Goal: Task Accomplishment & Management: Complete application form

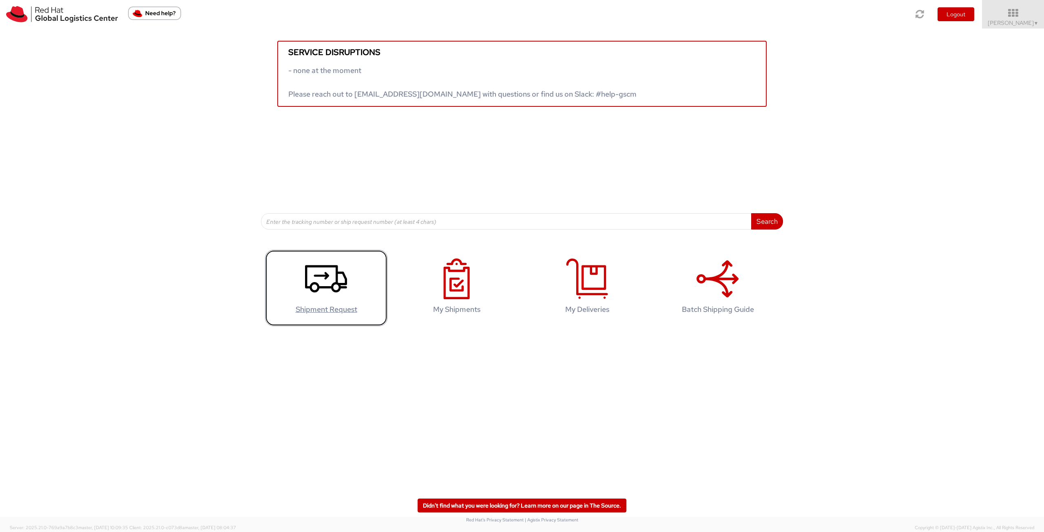
click at [350, 303] on link "Shipment Request" at bounding box center [326, 288] width 122 height 76
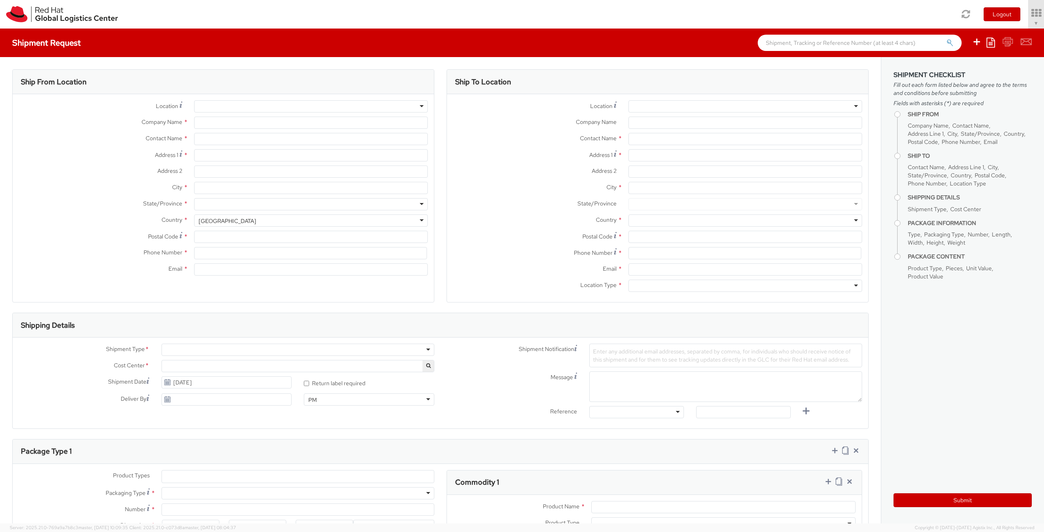
select select "756"
select select
type input "Red Hat Limited"
type input "[PERSON_NAME]"
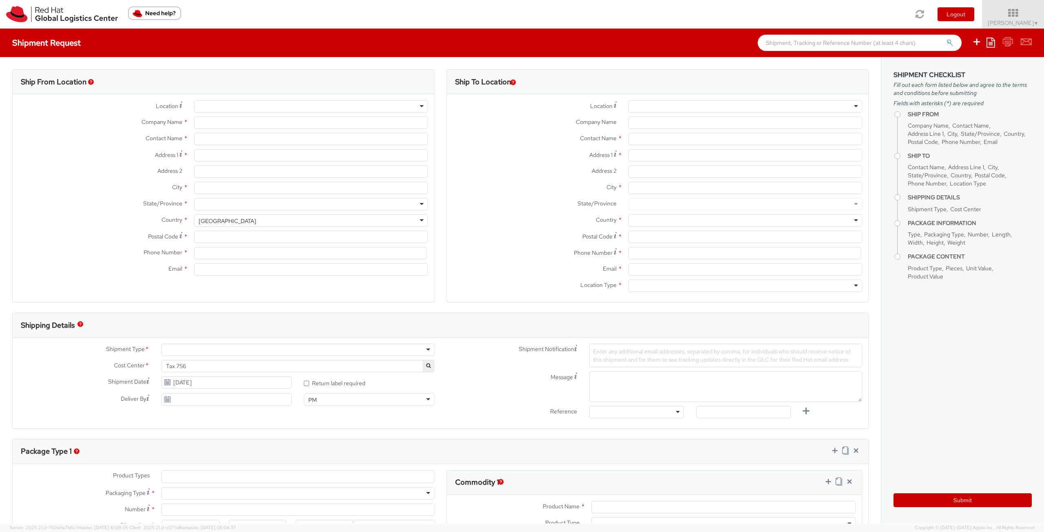
type input "6700 Cork Airport Business Park"
type input "Kinsale Rd"
type input "CORK"
type input "T12 XR60"
type input "353 21 2303400"
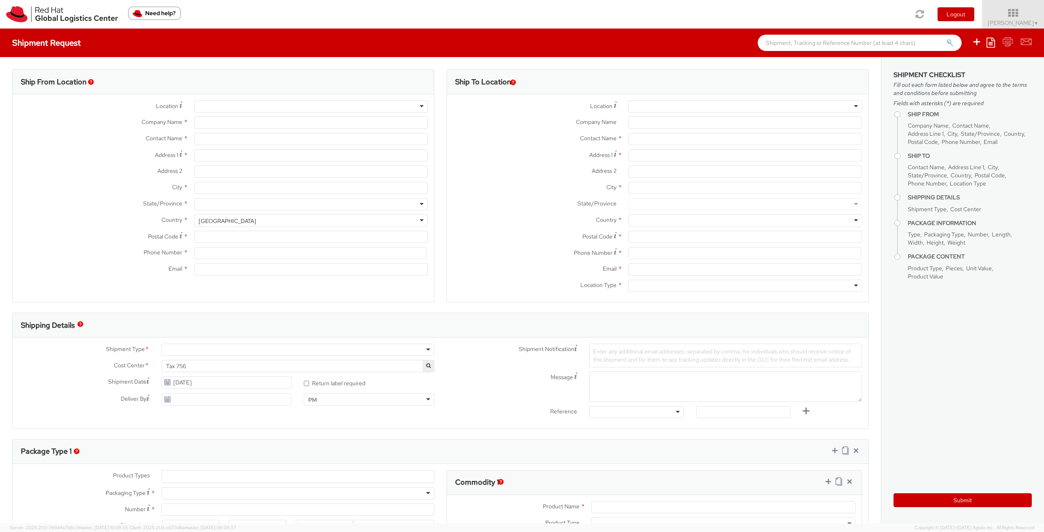
type input "mcolton@redhat.com"
select select "CM"
select select "KGS"
click at [671, 102] on div at bounding box center [745, 106] width 234 height 12
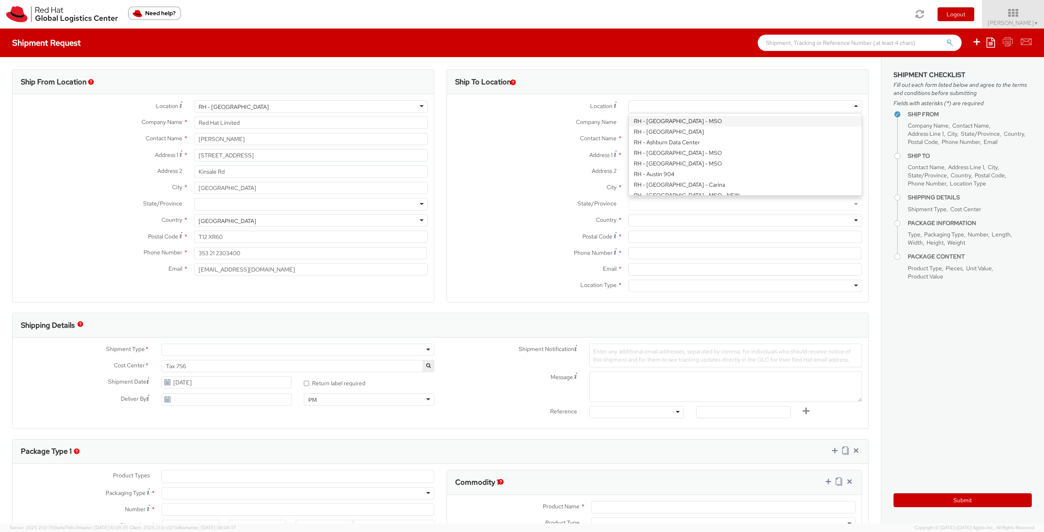
click at [671, 102] on div at bounding box center [745, 106] width 234 height 12
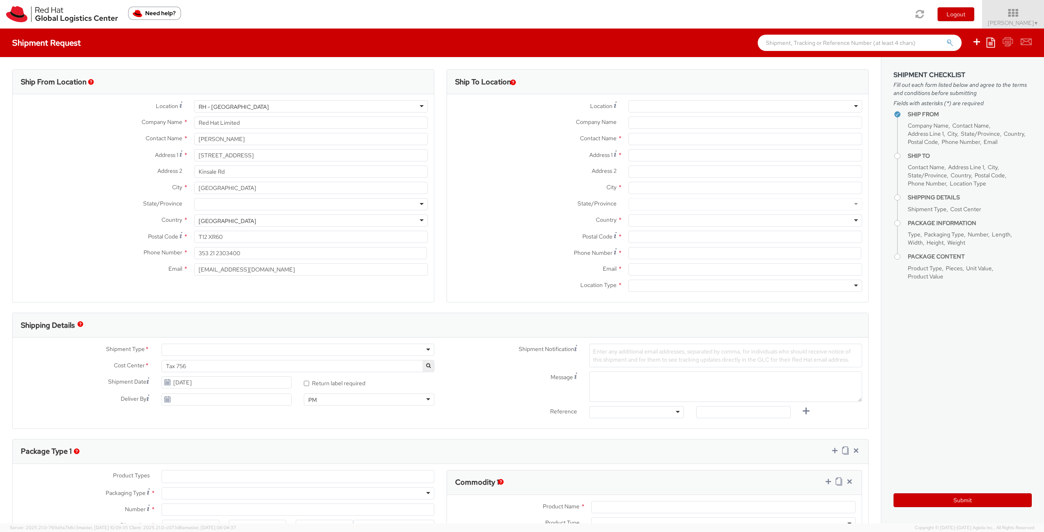
click at [553, 117] on label "Company Name *" at bounding box center [534, 122] width 175 height 11
click at [628, 117] on input "Company Name *" at bounding box center [745, 123] width 234 height 12
click at [678, 125] on input "Company Name *" at bounding box center [745, 123] width 234 height 12
type input "Finanzamt [GEOGRAPHIC_DATA]"
type input "Tax Officer"
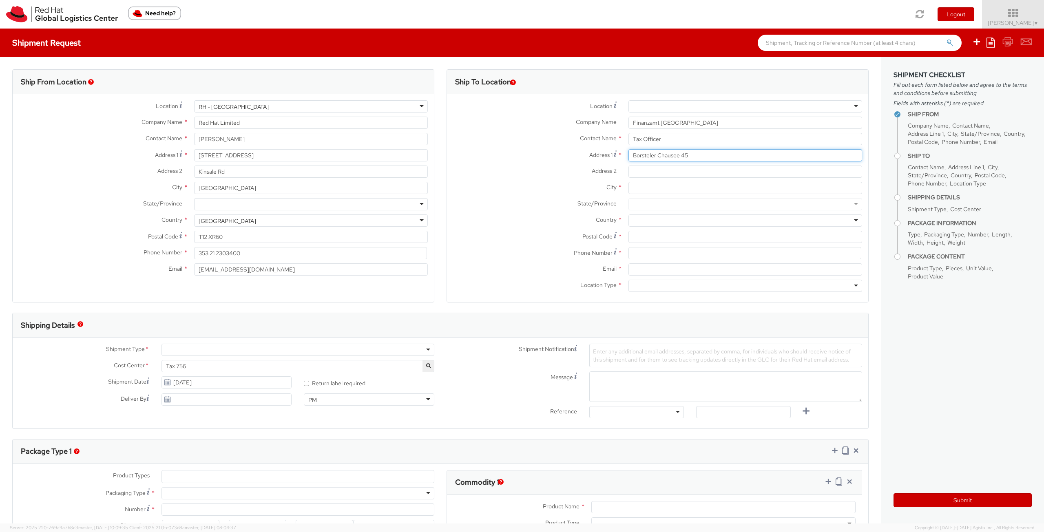
type input "Borsteler Chausee 45"
type input "Hamburg"
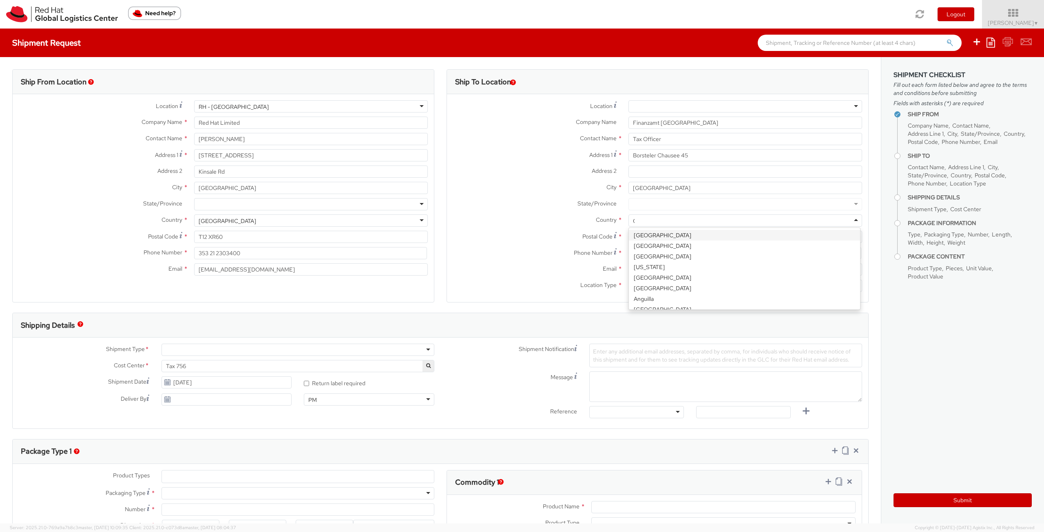
scroll to position [359, 0]
type input "German"
type input "22453"
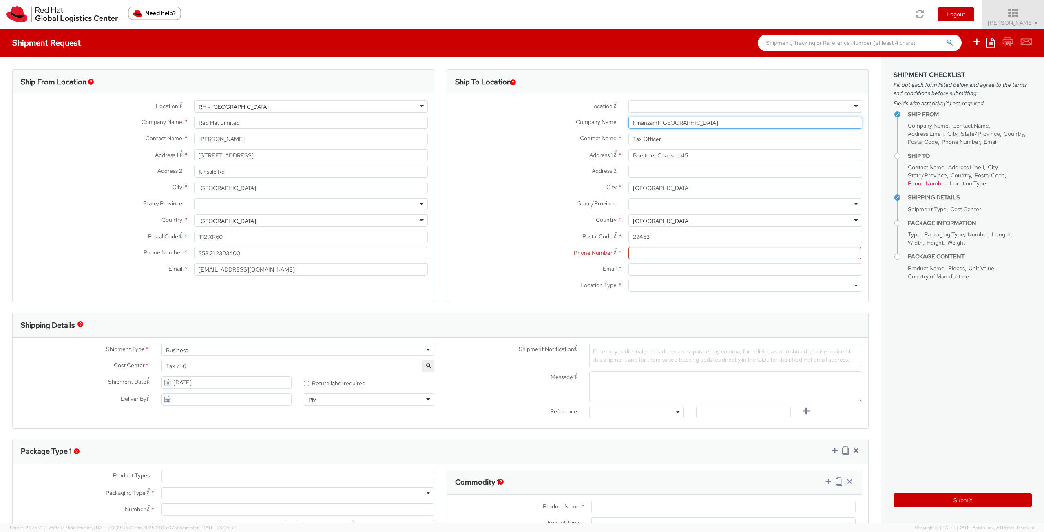
drag, startPoint x: 704, startPoint y: 123, endPoint x: 602, endPoint y: 117, distance: 101.3
click at [602, 117] on div "Company Name * Finanzamt Hamburg-Nord" at bounding box center [657, 123] width 421 height 12
click at [643, 259] on div "Phone Number *" at bounding box center [657, 255] width 421 height 16
click at [643, 257] on input at bounding box center [744, 253] width 233 height 12
paste input "+49 40 115"
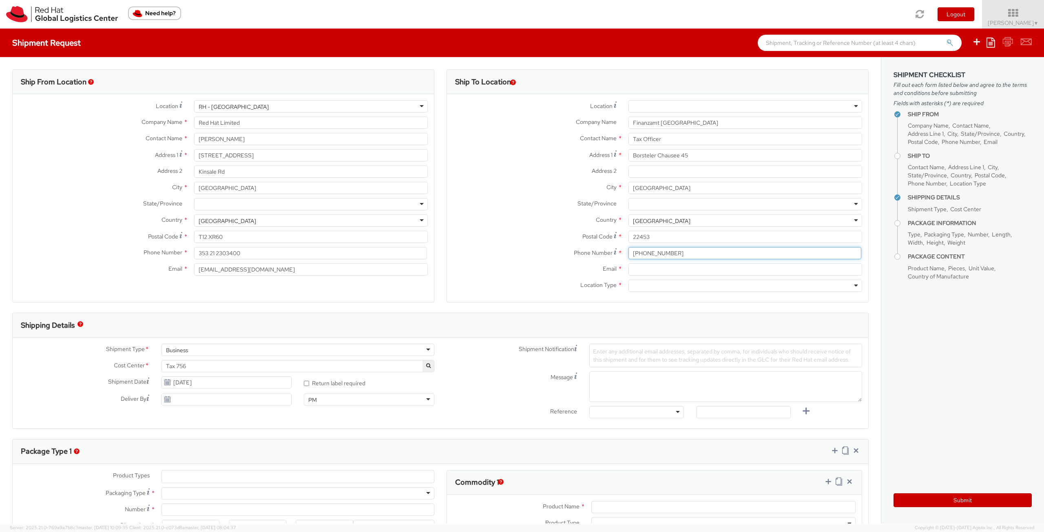
type input "+49 40 115"
click at [643, 267] on input "Email *" at bounding box center [745, 269] width 234 height 12
paste input "FAHamburgNord@finanzamt.hamburg.de."
type input "FAHamburgNord@finanzamt.hamburg.de."
click at [655, 286] on div at bounding box center [745, 286] width 234 height 12
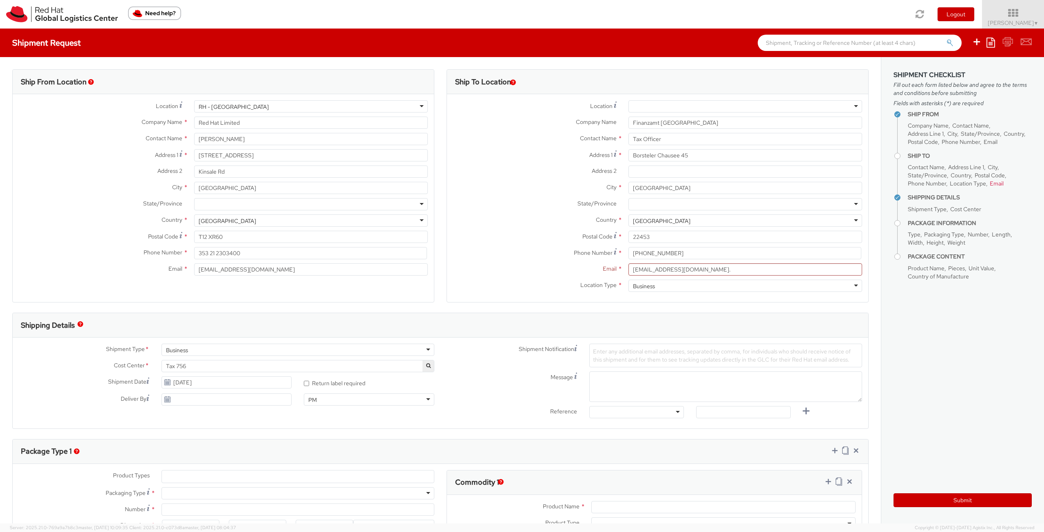
click at [535, 233] on label "Postal Code *" at bounding box center [534, 236] width 175 height 11
click at [628, 233] on input "22453" at bounding box center [745, 237] width 234 height 12
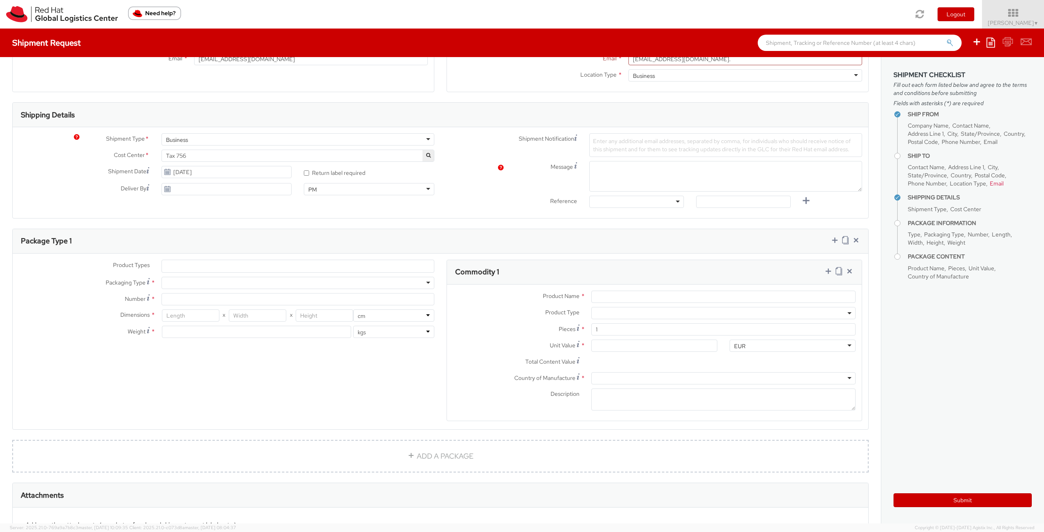
scroll to position [316, 0]
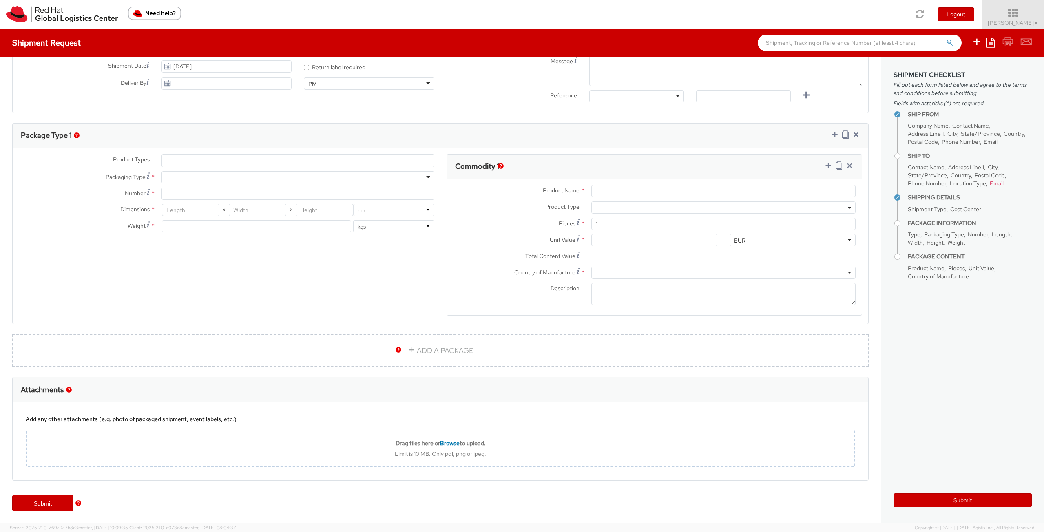
click at [413, 178] on div at bounding box center [298, 177] width 273 height 12
type input "1"
type input "24.13"
type input "31.75"
type input "0.64"
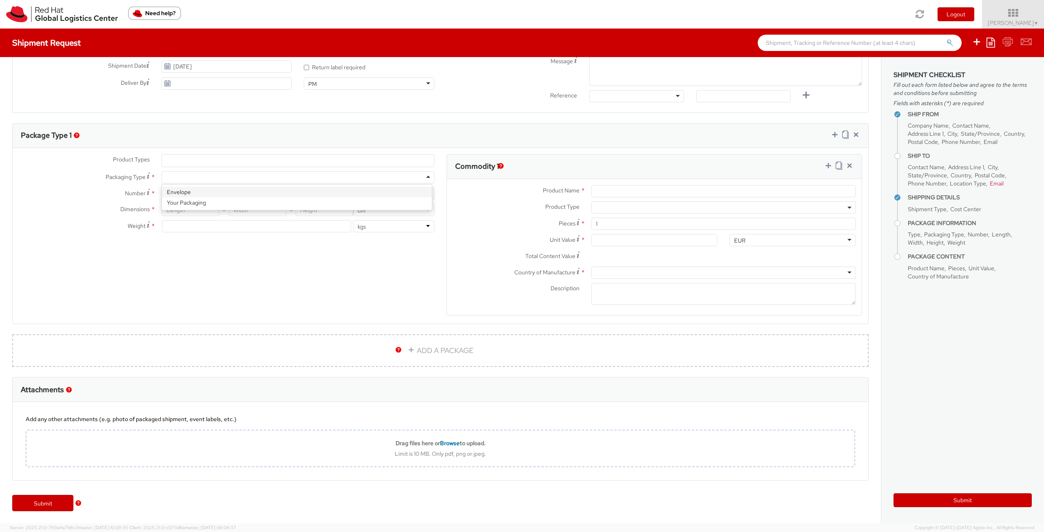
type input "0.5"
click at [615, 190] on input "Product Name *" at bounding box center [723, 191] width 264 height 12
click at [831, 209] on span at bounding box center [723, 207] width 264 height 12
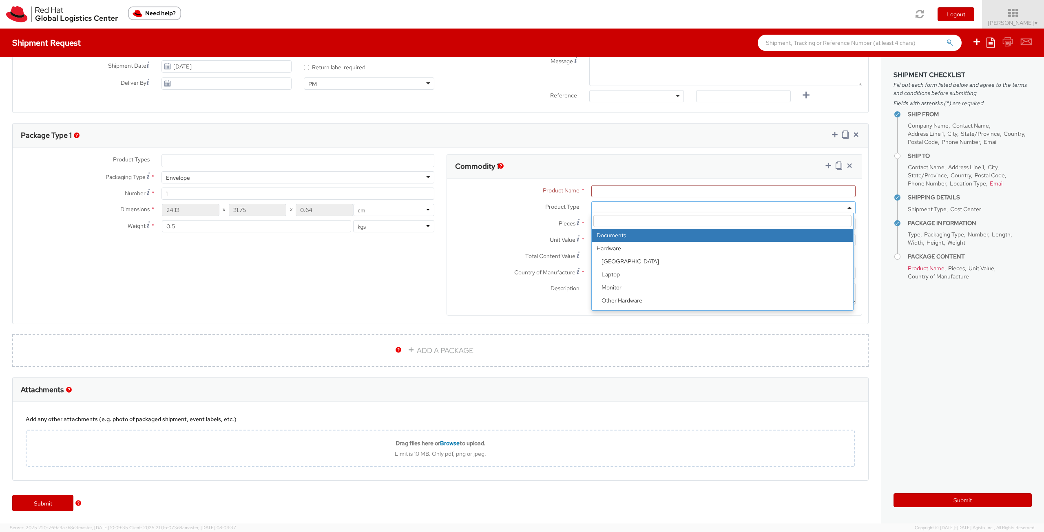
select select "DOCUMENT"
type input "Documents"
type input "1.00"
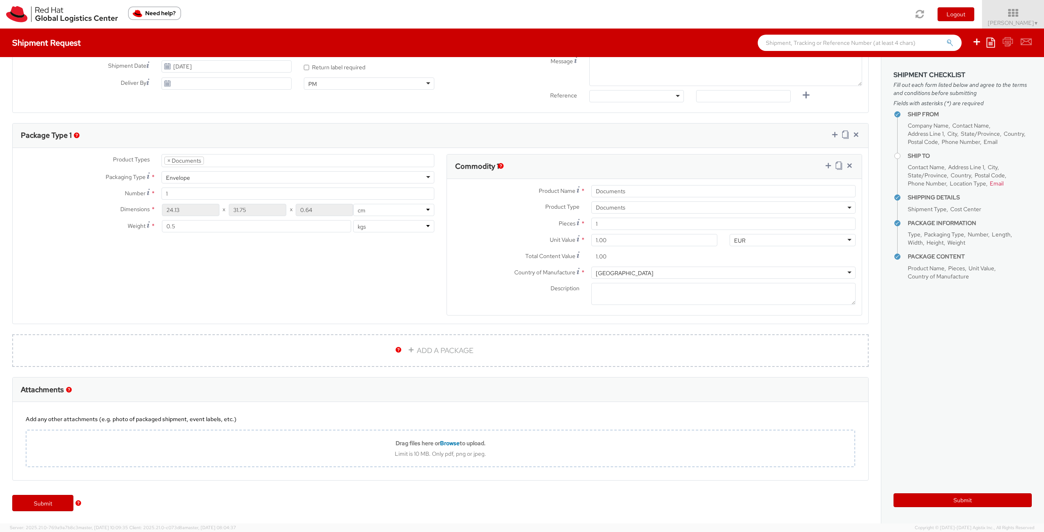
click at [507, 223] on label "Pieces *" at bounding box center [516, 223] width 138 height 11
click at [591, 223] on input "1" at bounding box center [723, 224] width 264 height 12
click at [934, 307] on aside "Shipment Checklist Fill out each form listed below and agree to the terms and c…" at bounding box center [962, 290] width 163 height 467
click at [951, 501] on button "Submit" at bounding box center [963, 500] width 138 height 14
click at [366, 301] on div "Product Types * Documents Docking Station Laptop Monitor Other Hardware Server …" at bounding box center [441, 240] width 856 height 172
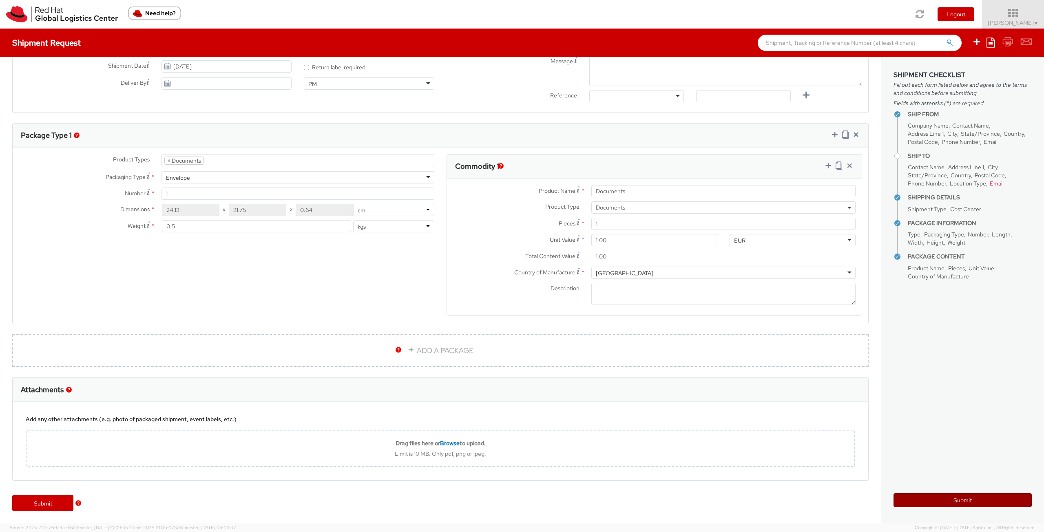
click at [929, 501] on button "Submit" at bounding box center [963, 500] width 138 height 14
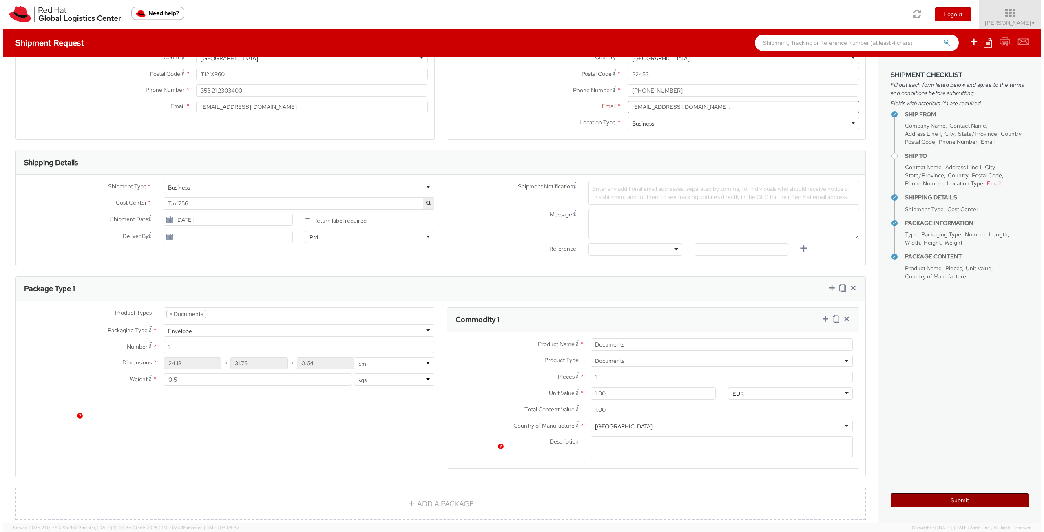
scroll to position [0, 0]
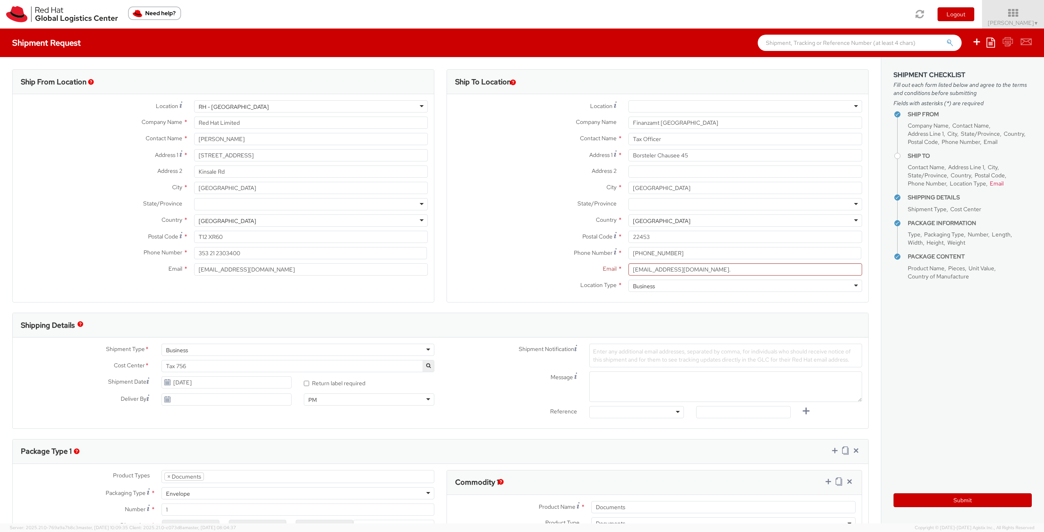
click at [504, 241] on label "Postal Code *" at bounding box center [534, 236] width 175 height 11
click at [628, 241] on input "22453" at bounding box center [745, 237] width 234 height 12
click at [773, 270] on input "FAHamburgNord@finanzamt.hamburg.de." at bounding box center [745, 269] width 234 height 12
type input "FAHamburgNord@finanzamt.hamburg.de"
click at [969, 407] on aside "Shipment Checklist Fill out each form listed below and agree to the terms and c…" at bounding box center [962, 290] width 163 height 467
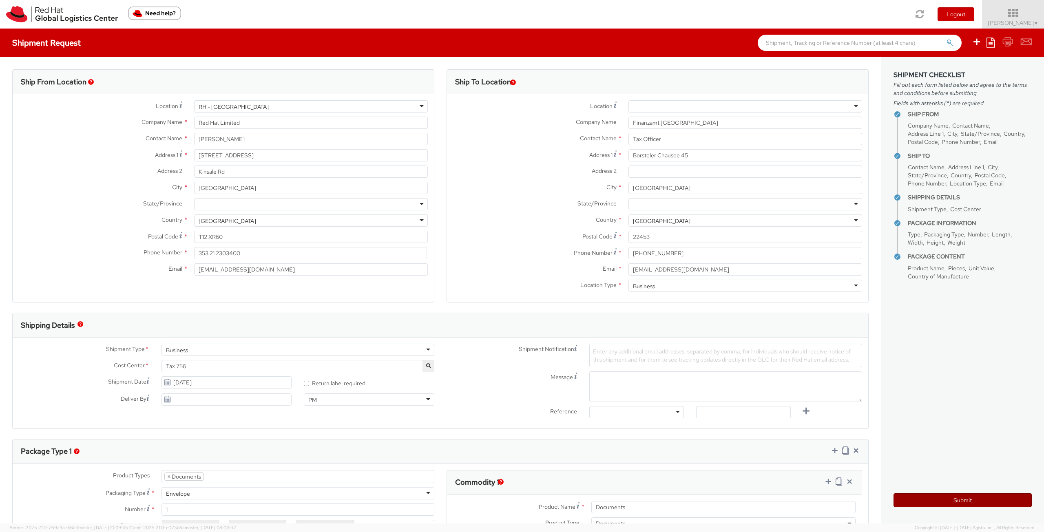
click at [942, 500] on button "Submit" at bounding box center [963, 500] width 138 height 14
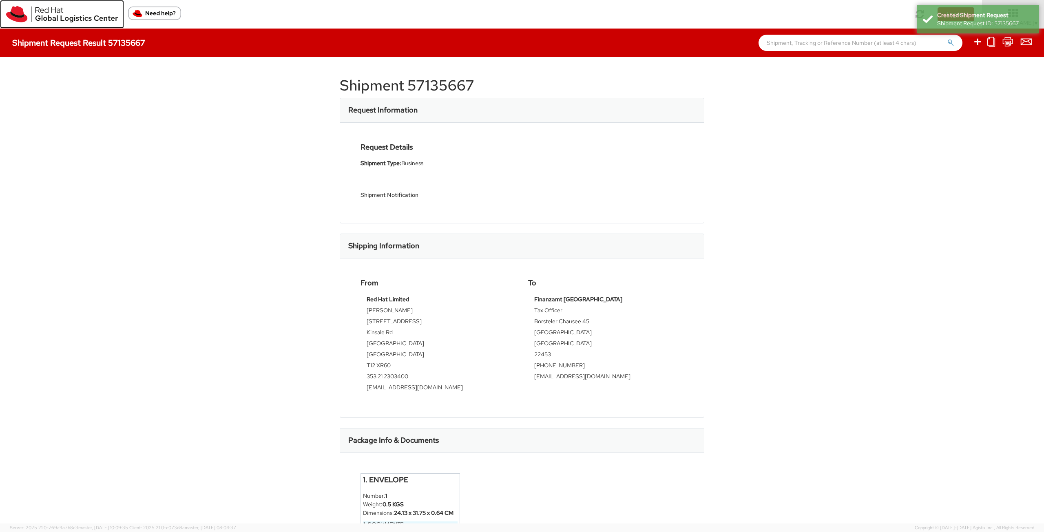
click at [69, 27] on link at bounding box center [62, 14] width 124 height 29
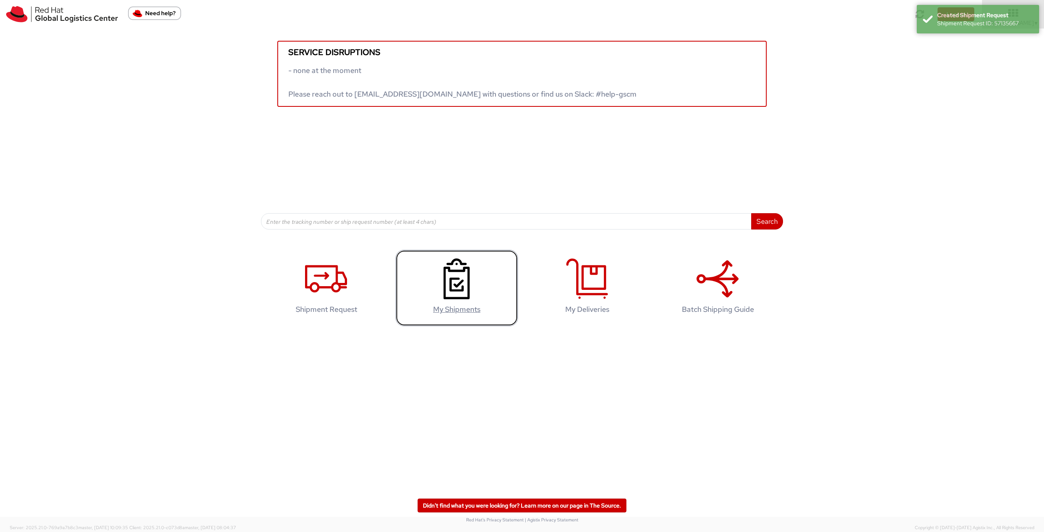
click at [451, 288] on use at bounding box center [457, 279] width 26 height 41
